Goal: Communication & Community: Ask a question

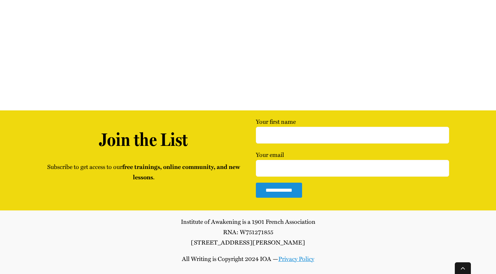
scroll to position [277, 0]
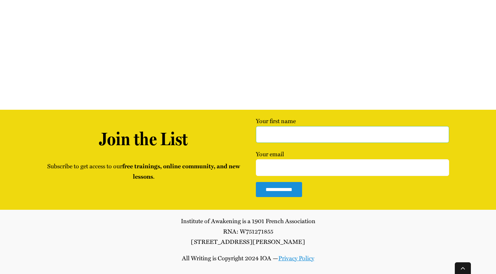
click at [439, 135] on input "Your first name" at bounding box center [352, 134] width 193 height 17
type input "[PERSON_NAME]"
type input "[EMAIL_ADDRESS][DOMAIN_NAME]"
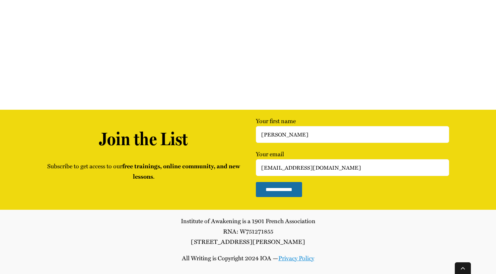
click at [285, 190] on input "**********" at bounding box center [279, 189] width 46 height 15
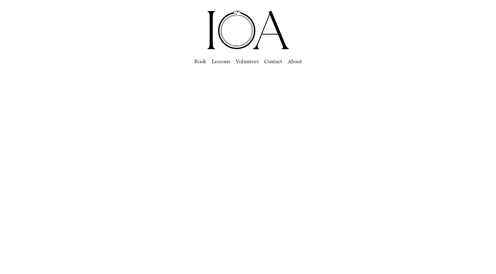
scroll to position [-2, 0]
drag, startPoint x: 256, startPoint y: 59, endPoint x: 256, endPoint y: 63, distance: 3.7
click at [256, 63] on span "Vol­un­teer" at bounding box center [247, 61] width 23 height 9
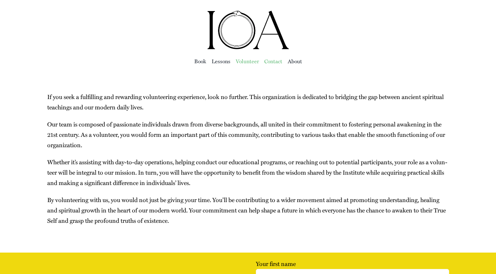
click at [275, 61] on span "Con­tact" at bounding box center [273, 61] width 18 height 9
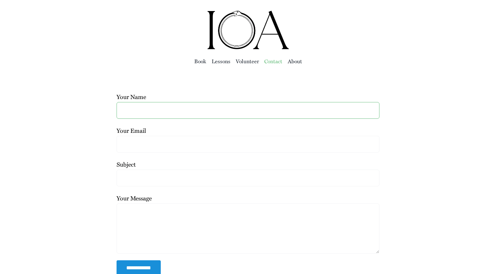
click at [368, 110] on input "Your Name" at bounding box center [248, 110] width 263 height 17
type input "[PERSON_NAME]"
type input "smusa@hotmail.co.uk"
click at [158, 176] on input "Subject" at bounding box center [248, 178] width 263 height 17
type input "Invitation & Introduction"
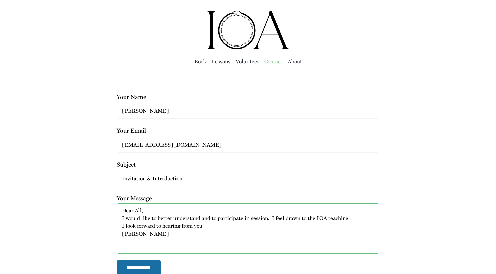
type textarea "Dear All, I would like to better understand and to participate in session. I fe…"
click at [151, 264] on input "**********" at bounding box center [139, 268] width 44 height 15
click at [226, 63] on span "Lessons" at bounding box center [221, 61] width 19 height 9
